Goal: Task Accomplishment & Management: Complete application form

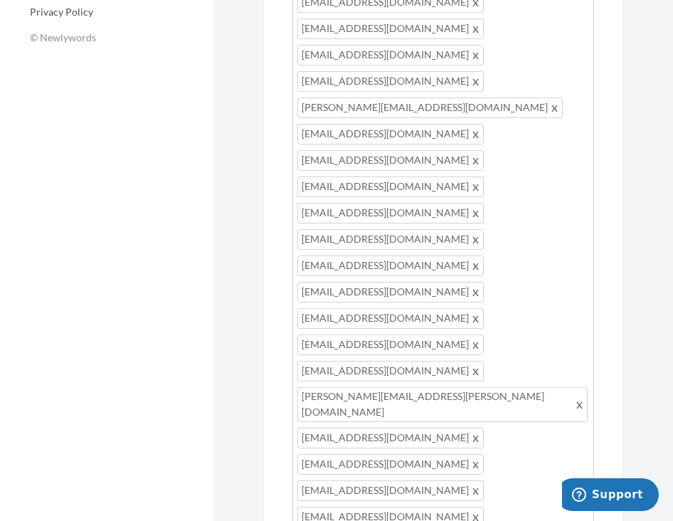
type input "[EMAIL_ADDRESS][DOMAIN_NAME]"
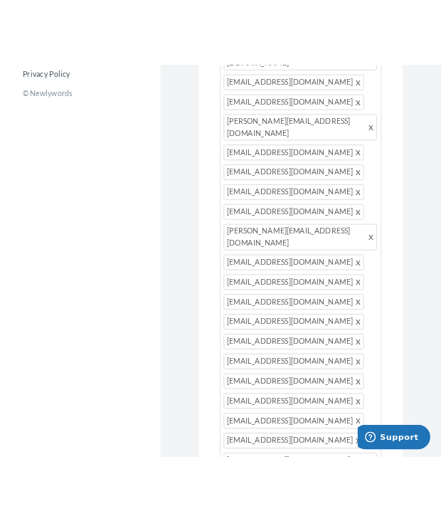
scroll to position [691, 0]
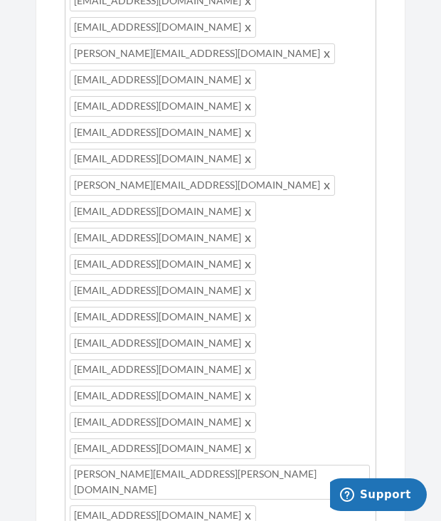
type input "[EMAIL_ADDRESS][DOMAIN_NAME]"
type input "[PERSON_NAME][EMAIL_ADDRESS][PERSON_NAME][DOMAIN_NAME]"
type input "[PERSON_NAME][EMAIL_ADDRESS][DOMAIN_NAME]"
type input "[EMAIL_ADDRESS][DOMAIN_NAME]"
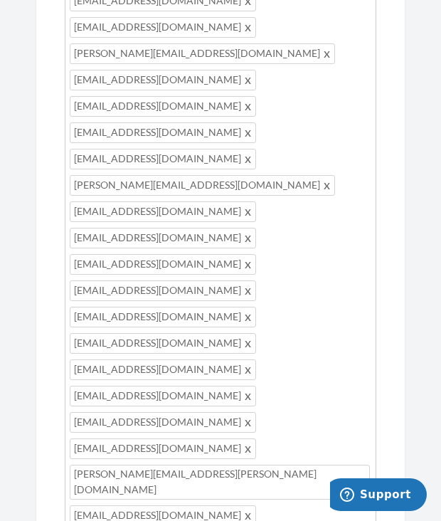
type input "edwardprincjr@"
type input "g"
type input "[EMAIL_ADDRESS][DOMAIN_NAME]"
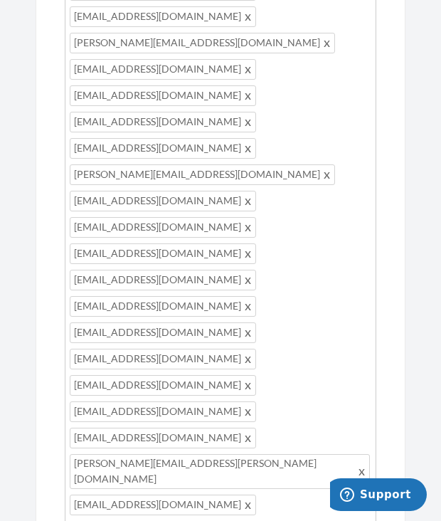
type input "[PERSON_NAME][EMAIL_ADDRESS][DOMAIN_NAME]"
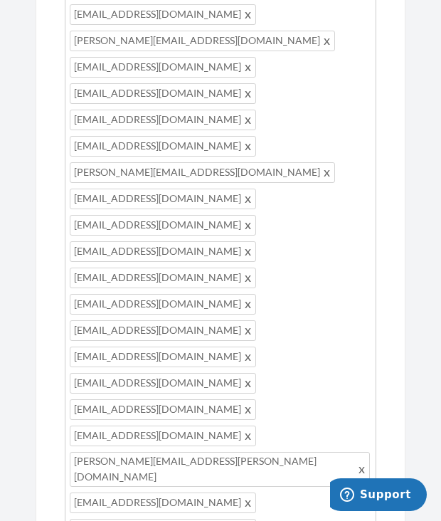
type input "[EMAIL_ADDRESS][DOMAIN_NAME]"
